Goal: Information Seeking & Learning: Learn about a topic

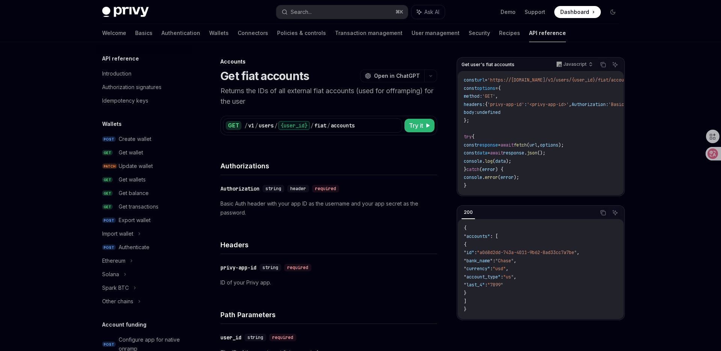
scroll to position [215, 0]
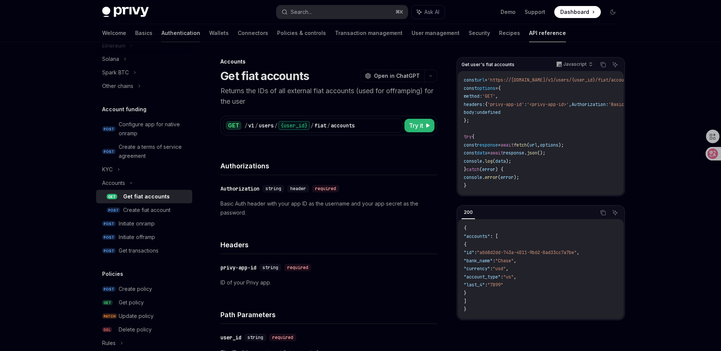
click at [162, 35] on link "Authentication" at bounding box center [181, 33] width 39 height 18
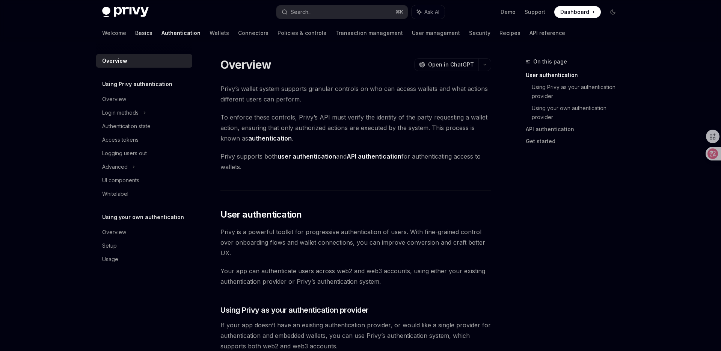
click at [135, 32] on link "Basics" at bounding box center [143, 33] width 17 height 18
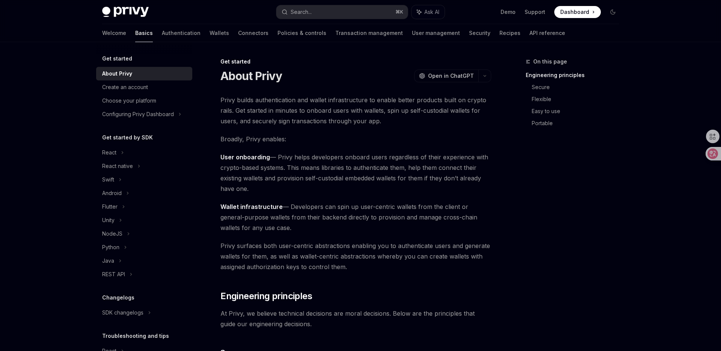
click at [135, 32] on link "Basics" at bounding box center [144, 33] width 18 height 18
click at [135, 33] on link "Basics" at bounding box center [144, 33] width 18 height 18
click at [135, 110] on div "Configuring Privy Dashboard" at bounding box center [138, 114] width 72 height 9
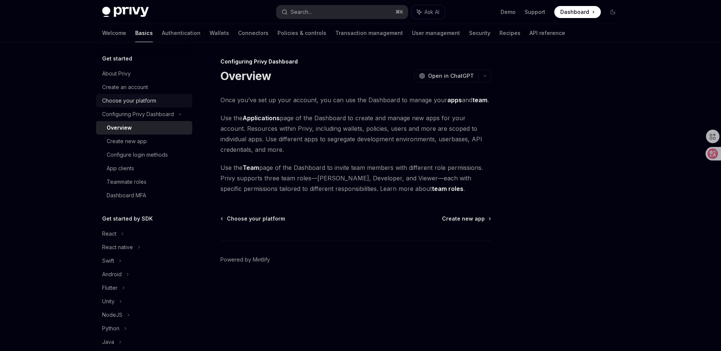
click at [139, 102] on div "Choose your platform" at bounding box center [129, 100] width 54 height 9
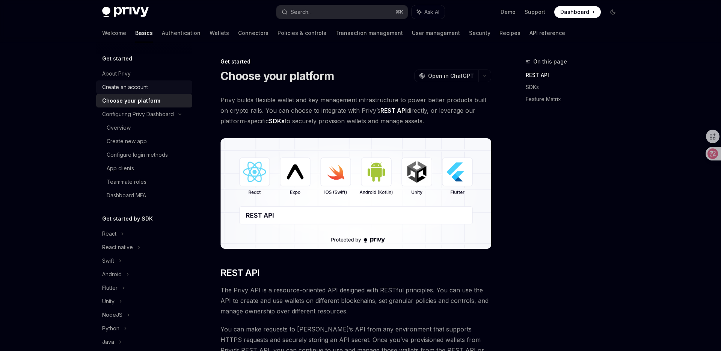
click at [144, 93] on link "Create an account" at bounding box center [144, 87] width 96 height 14
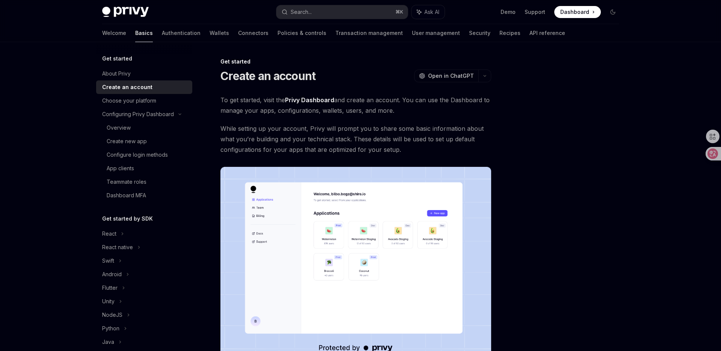
scroll to position [121, 0]
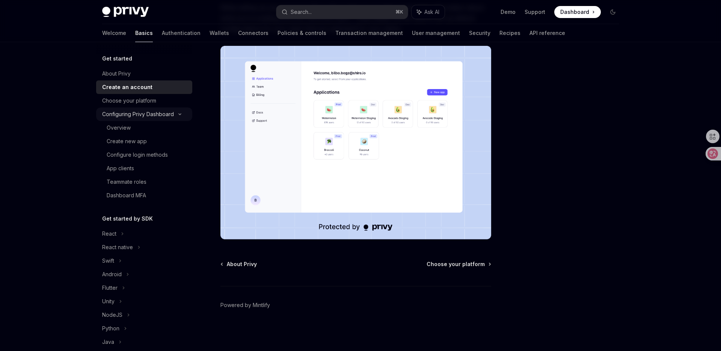
click at [130, 108] on div "Configuring Privy Dashboard" at bounding box center [144, 114] width 96 height 14
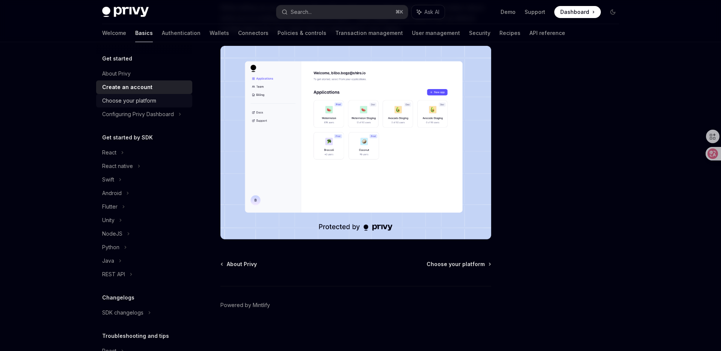
click at [136, 98] on div "Choose your platform" at bounding box center [129, 100] width 54 height 9
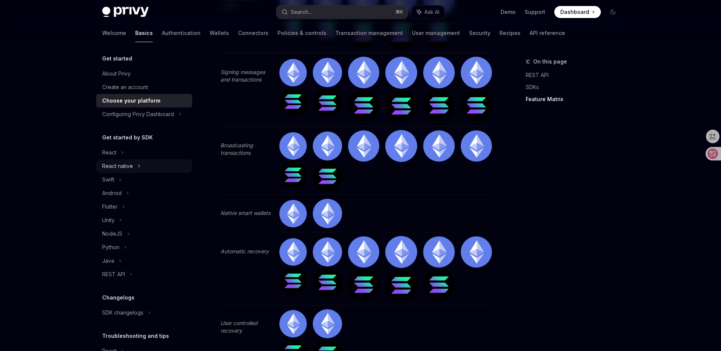
scroll to position [1367, 0]
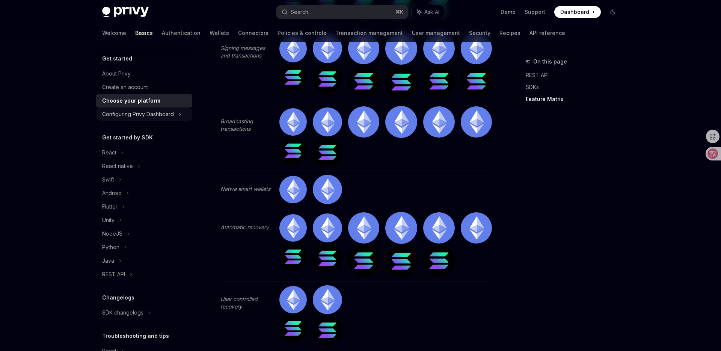
click at [149, 122] on div "Get started About Privy Create an account Choose your platform Configuring Priv…" at bounding box center [144, 219] width 96 height 331
click at [153, 118] on div "Configuring Privy Dashboard" at bounding box center [138, 114] width 72 height 9
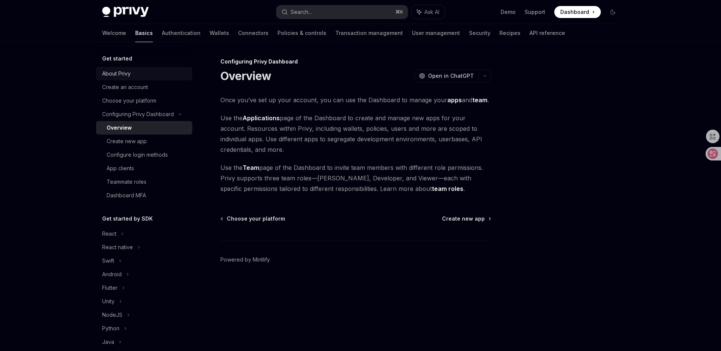
click at [140, 73] on div "About Privy" at bounding box center [145, 73] width 86 height 9
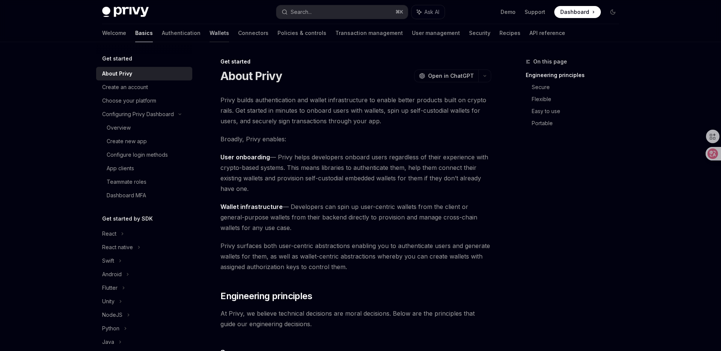
click at [210, 37] on link "Wallets" at bounding box center [220, 33] width 20 height 18
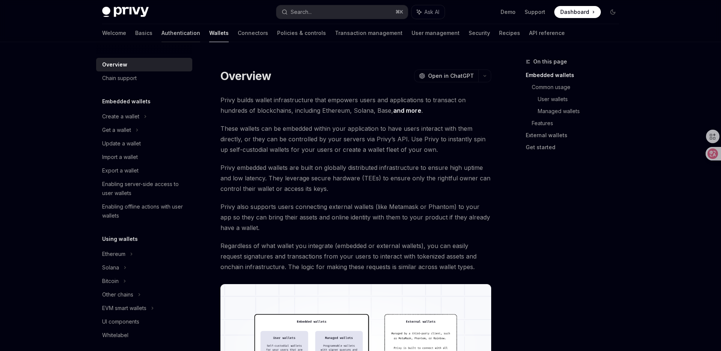
click at [162, 35] on link "Authentication" at bounding box center [181, 33] width 39 height 18
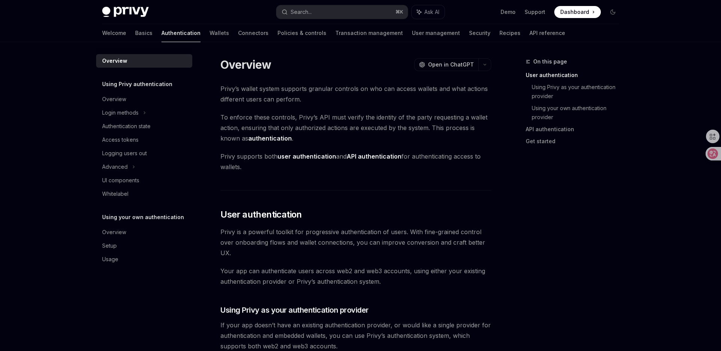
click at [238, 38] on link "Connectors" at bounding box center [253, 33] width 30 height 18
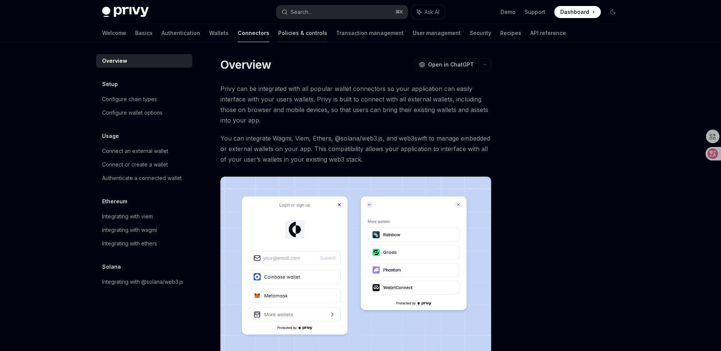
click at [278, 33] on link "Policies & controls" at bounding box center [302, 33] width 49 height 18
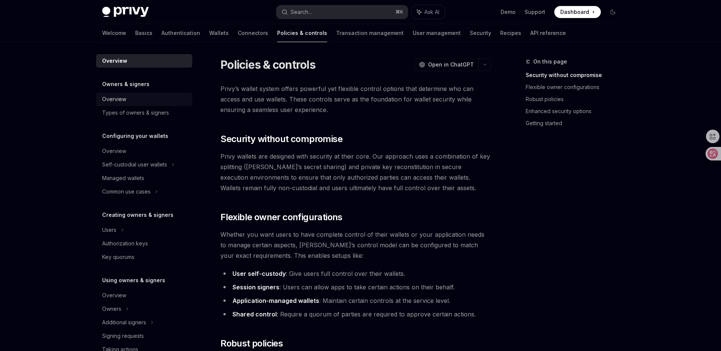
click at [143, 106] on link "Overview" at bounding box center [144, 99] width 96 height 14
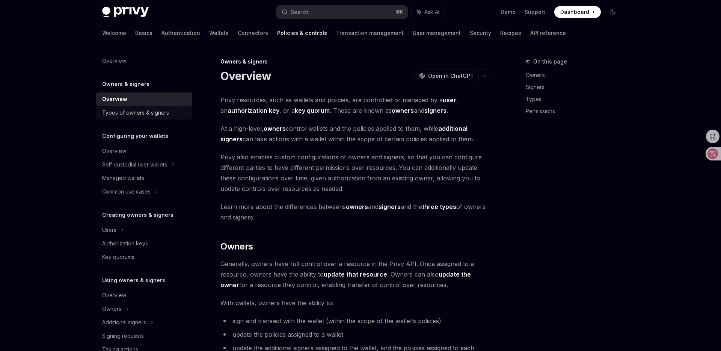
click at [145, 115] on div "Types of owners & signers" at bounding box center [135, 112] width 67 height 9
type textarea "*"
